Goal: Task Accomplishment & Management: Manage account settings

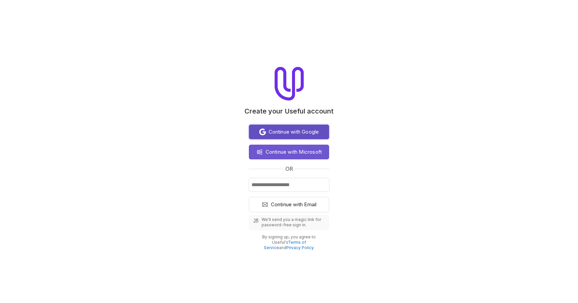
click at [315, 134] on span "Continue with Google" at bounding box center [293, 132] width 50 height 8
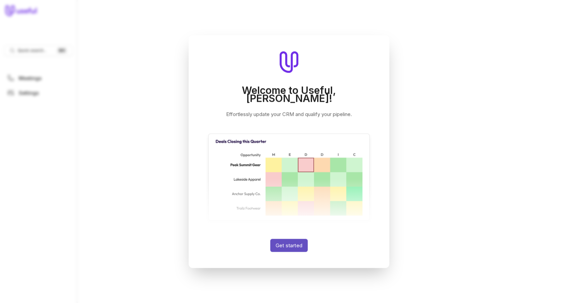
click at [288, 244] on button "Get started" at bounding box center [288, 244] width 37 height 13
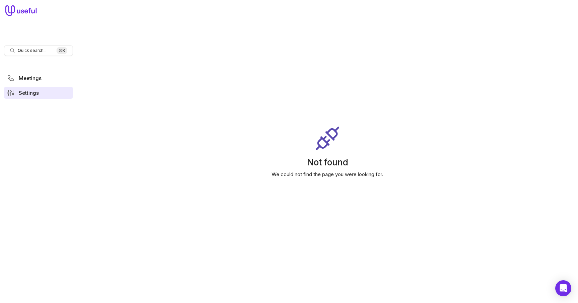
click at [39, 90] on link "Settings" at bounding box center [38, 93] width 69 height 12
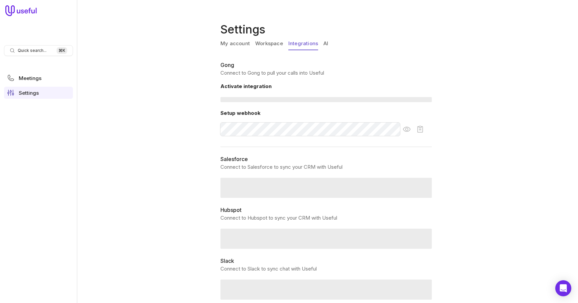
click at [299, 44] on link "Integrations" at bounding box center [303, 43] width 30 height 13
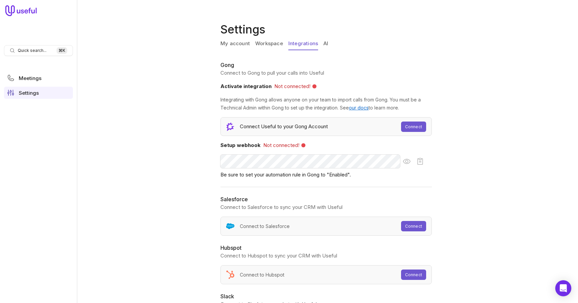
click at [275, 42] on link "Workspace" at bounding box center [269, 43] width 28 height 13
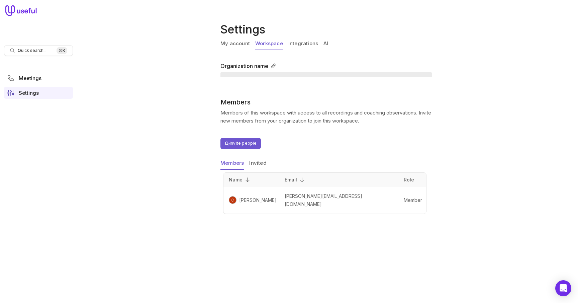
click at [248, 45] on link "My account" at bounding box center [234, 43] width 29 height 13
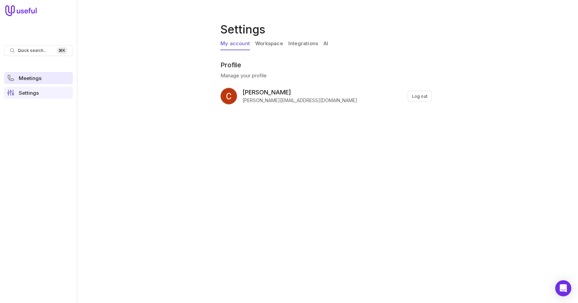
click at [31, 82] on link "Meetings" at bounding box center [38, 78] width 69 height 12
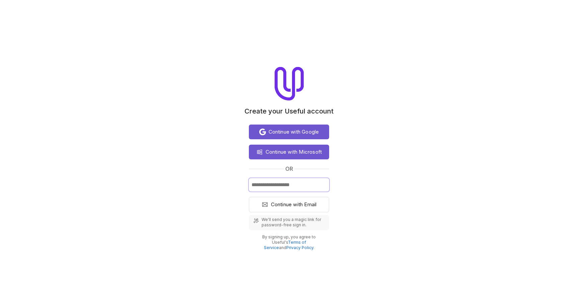
click at [277, 184] on input "Email" at bounding box center [289, 184] width 80 height 13
paste input "**********"
type input "**********"
click at [289, 205] on span "Continue with Email" at bounding box center [294, 204] width 46 height 8
